Goal: Task Accomplishment & Management: Manage account settings

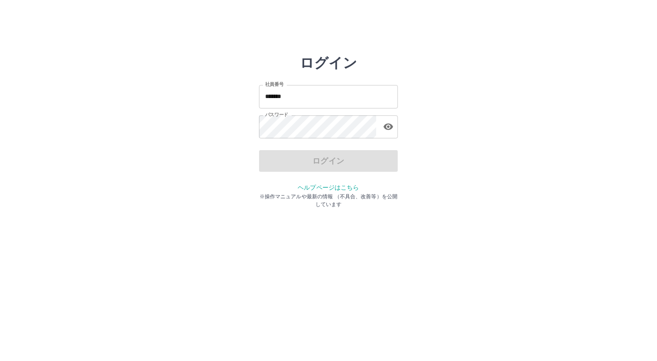
click at [302, 100] on input "*******" at bounding box center [328, 96] width 139 height 23
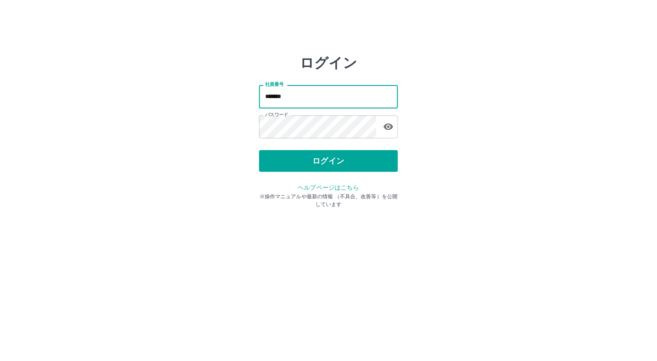
type input "*******"
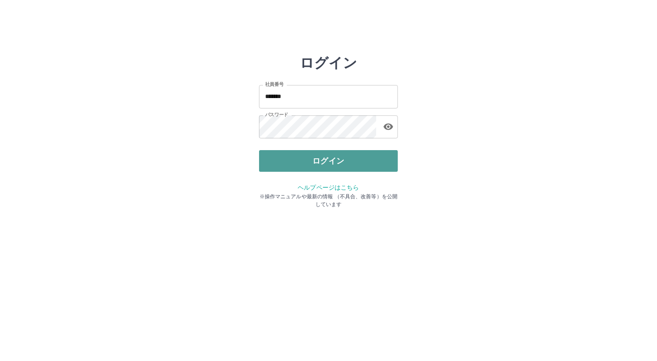
click at [314, 161] on button "ログイン" at bounding box center [328, 161] width 139 height 22
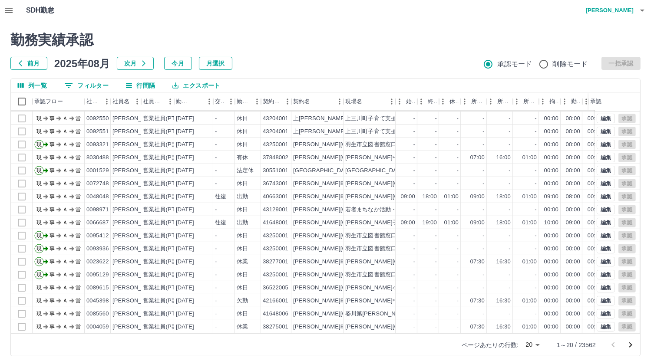
scroll to position [44, 0]
click at [626, 344] on icon "次のページへ" at bounding box center [630, 345] width 10 height 10
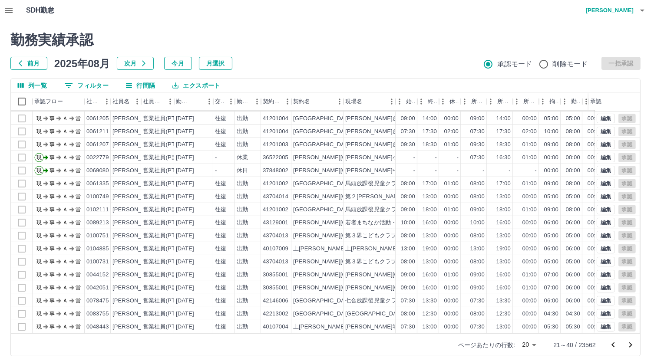
click at [629, 342] on icon "次のページへ" at bounding box center [630, 345] width 10 height 10
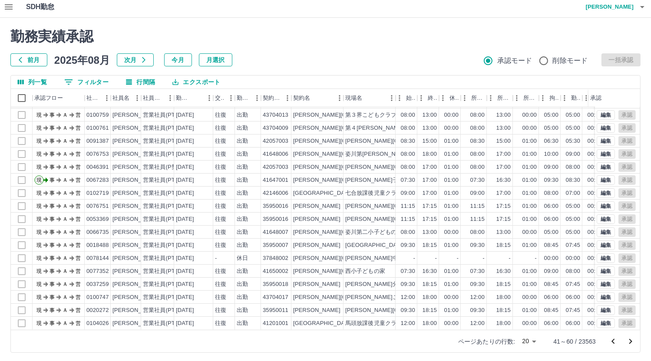
scroll to position [6, 0]
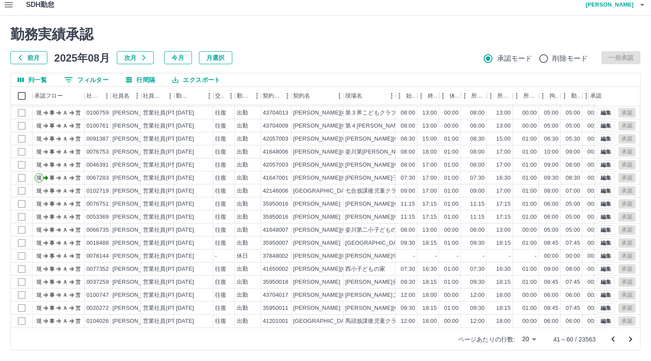
click at [631, 333] on button "次のページへ" at bounding box center [630, 339] width 17 height 17
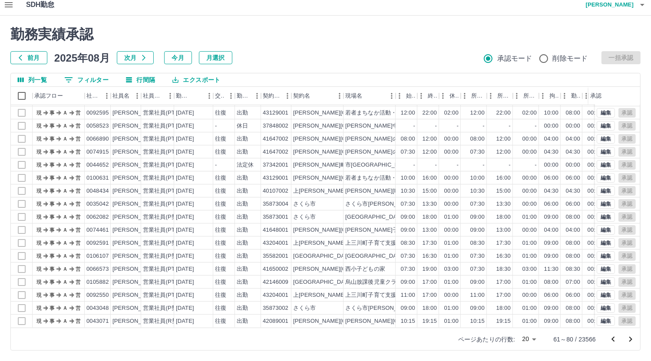
scroll to position [44, 0]
click at [632, 336] on icon "次のページへ" at bounding box center [630, 339] width 10 height 10
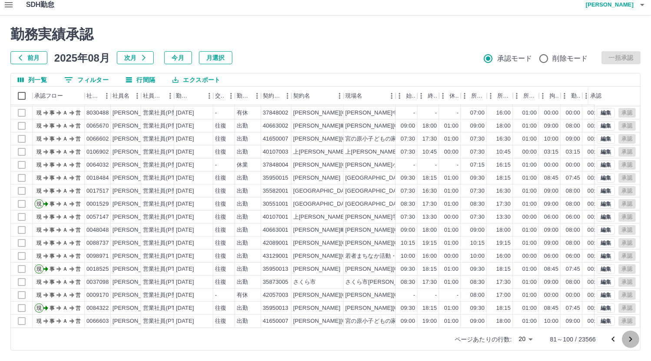
click at [627, 341] on icon "次のページへ" at bounding box center [630, 339] width 10 height 10
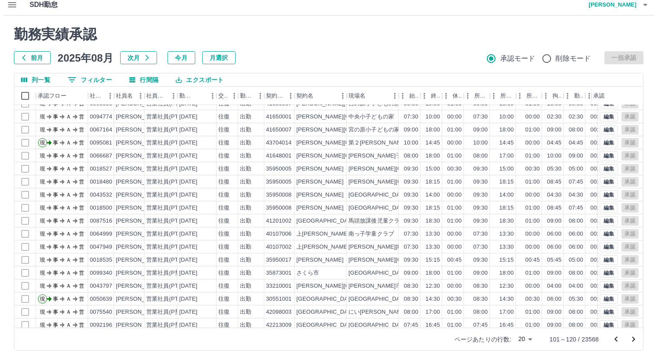
scroll to position [0, 0]
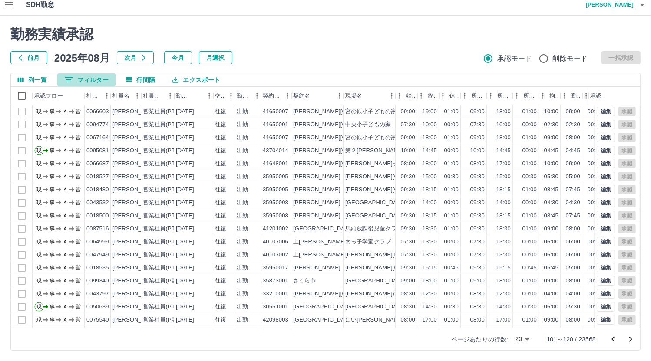
click at [87, 80] on button "0 フィルター" at bounding box center [86, 79] width 58 height 13
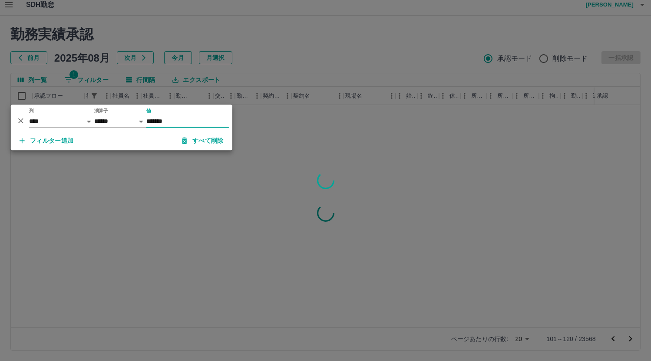
type input "*******"
click at [207, 192] on div at bounding box center [325, 180] width 651 height 361
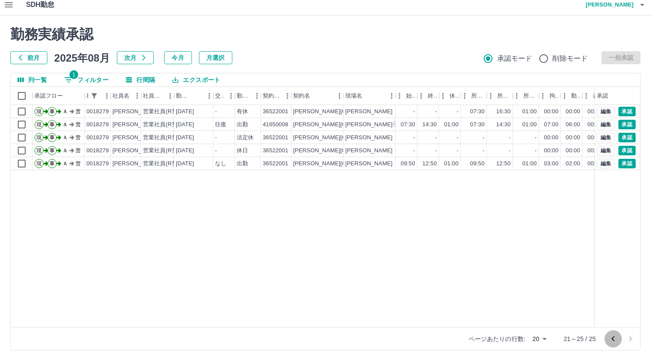
click at [614, 339] on icon "前のページへ" at bounding box center [613, 339] width 10 height 10
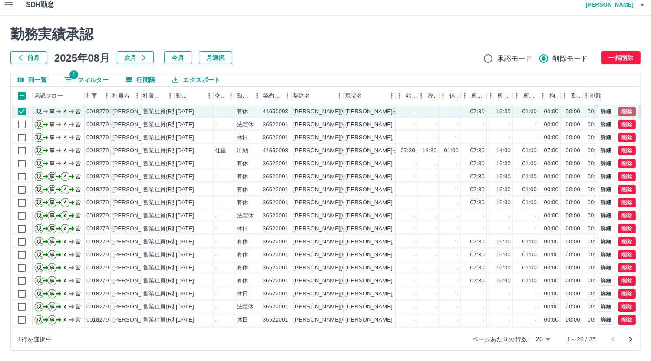
click at [620, 111] on button "削除" at bounding box center [626, 112] width 17 height 10
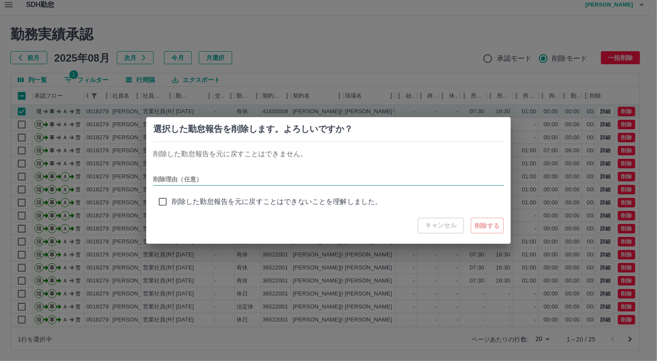
click at [188, 181] on input "削除理由（任意）" at bounding box center [328, 179] width 351 height 13
type input "*"
type input "****"
click at [488, 226] on button "削除する" at bounding box center [487, 226] width 33 height 16
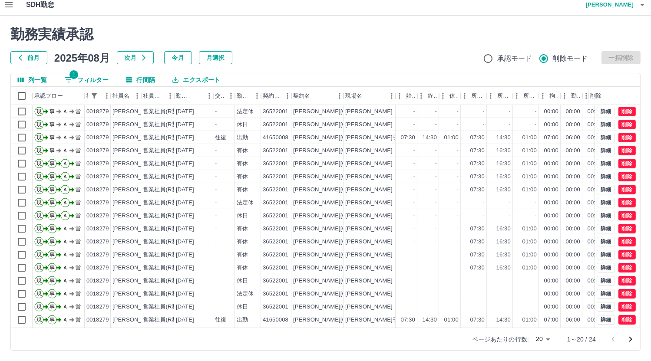
click at [617, 1] on h4 "磯　充信" at bounding box center [607, 4] width 52 height 21
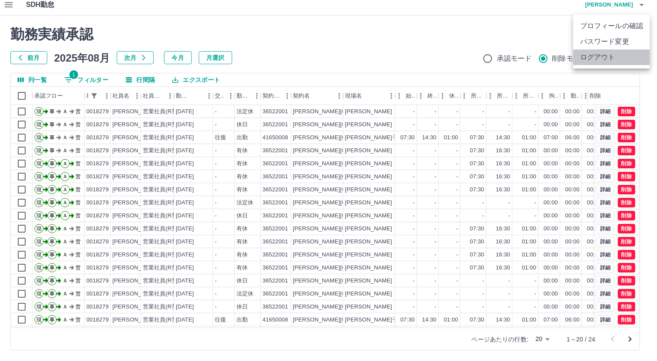
click at [601, 53] on li "ログアウト" at bounding box center [611, 57] width 77 height 16
